Goal: Browse casually

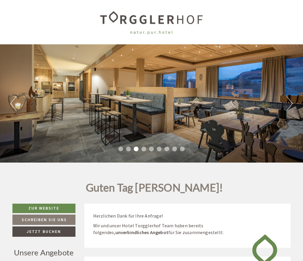
click at [291, 103] on button "Next" at bounding box center [289, 103] width 6 height 15
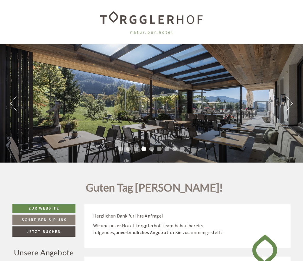
click at [291, 103] on button "Next" at bounding box center [289, 103] width 6 height 15
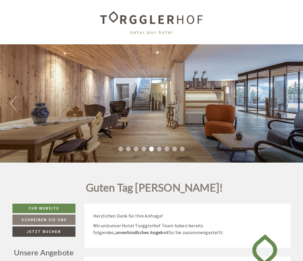
click at [291, 103] on button "Next" at bounding box center [289, 103] width 6 height 15
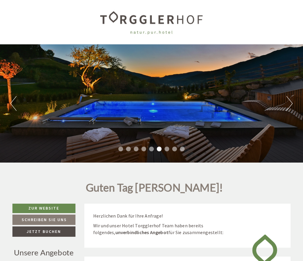
click at [291, 102] on button "Next" at bounding box center [289, 103] width 6 height 15
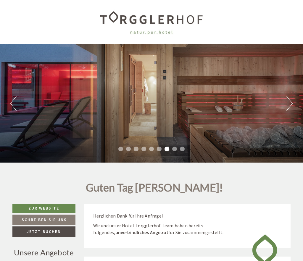
click at [291, 102] on button "Next" at bounding box center [289, 103] width 6 height 15
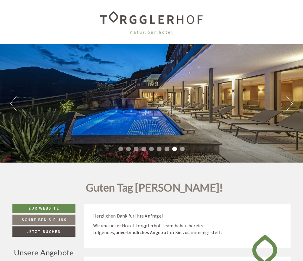
click at [291, 102] on button "Next" at bounding box center [289, 103] width 6 height 15
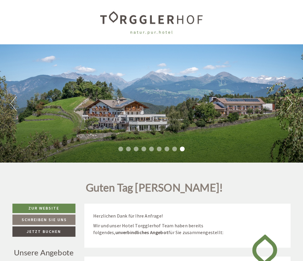
click at [291, 102] on button "Next" at bounding box center [289, 103] width 6 height 15
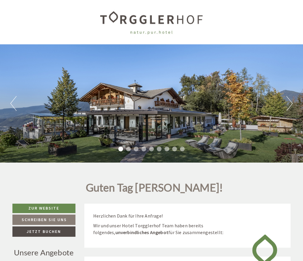
click at [291, 102] on button "Next" at bounding box center [289, 103] width 6 height 15
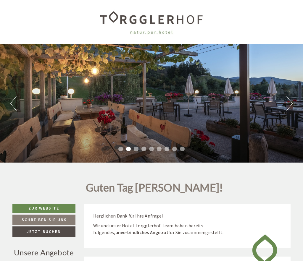
click at [291, 102] on button "Next" at bounding box center [289, 103] width 6 height 15
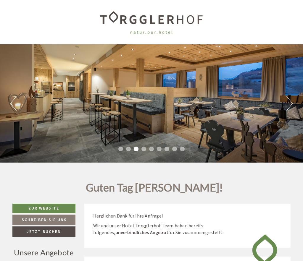
click at [291, 102] on button "Next" at bounding box center [289, 103] width 6 height 15
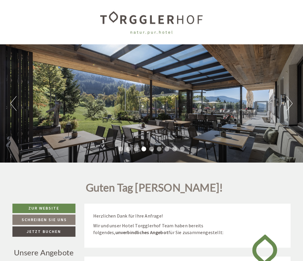
click at [291, 102] on button "Next" at bounding box center [289, 103] width 6 height 15
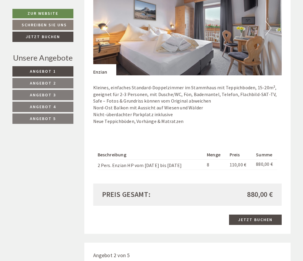
scroll to position [296, 0]
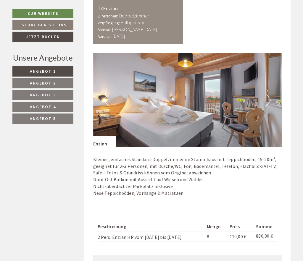
click at [270, 100] on button "Next" at bounding box center [268, 100] width 6 height 15
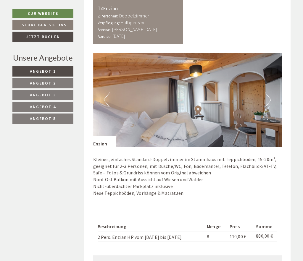
click at [270, 100] on button "Next" at bounding box center [268, 100] width 6 height 15
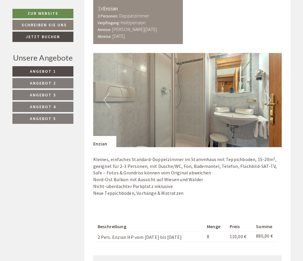
click at [270, 100] on button "Next" at bounding box center [268, 100] width 6 height 15
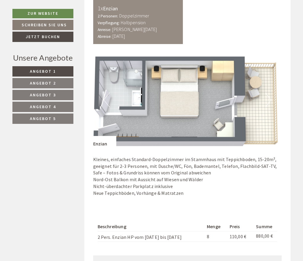
click at [271, 99] on button "Next" at bounding box center [268, 100] width 6 height 15
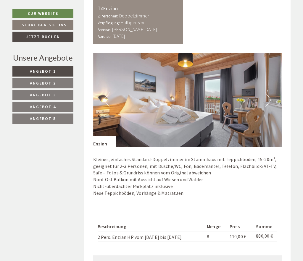
click at [270, 99] on button "Next" at bounding box center [268, 100] width 6 height 15
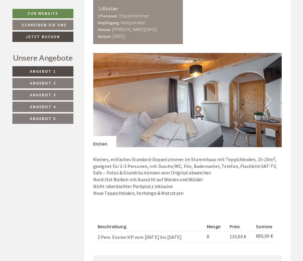
click at [271, 99] on button "Next" at bounding box center [268, 100] width 6 height 15
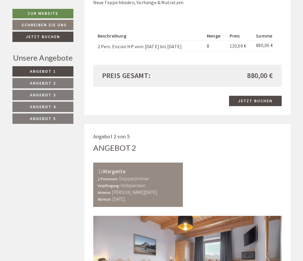
scroll to position [444, 0]
